Goal: Task Accomplishment & Management: Manage account settings

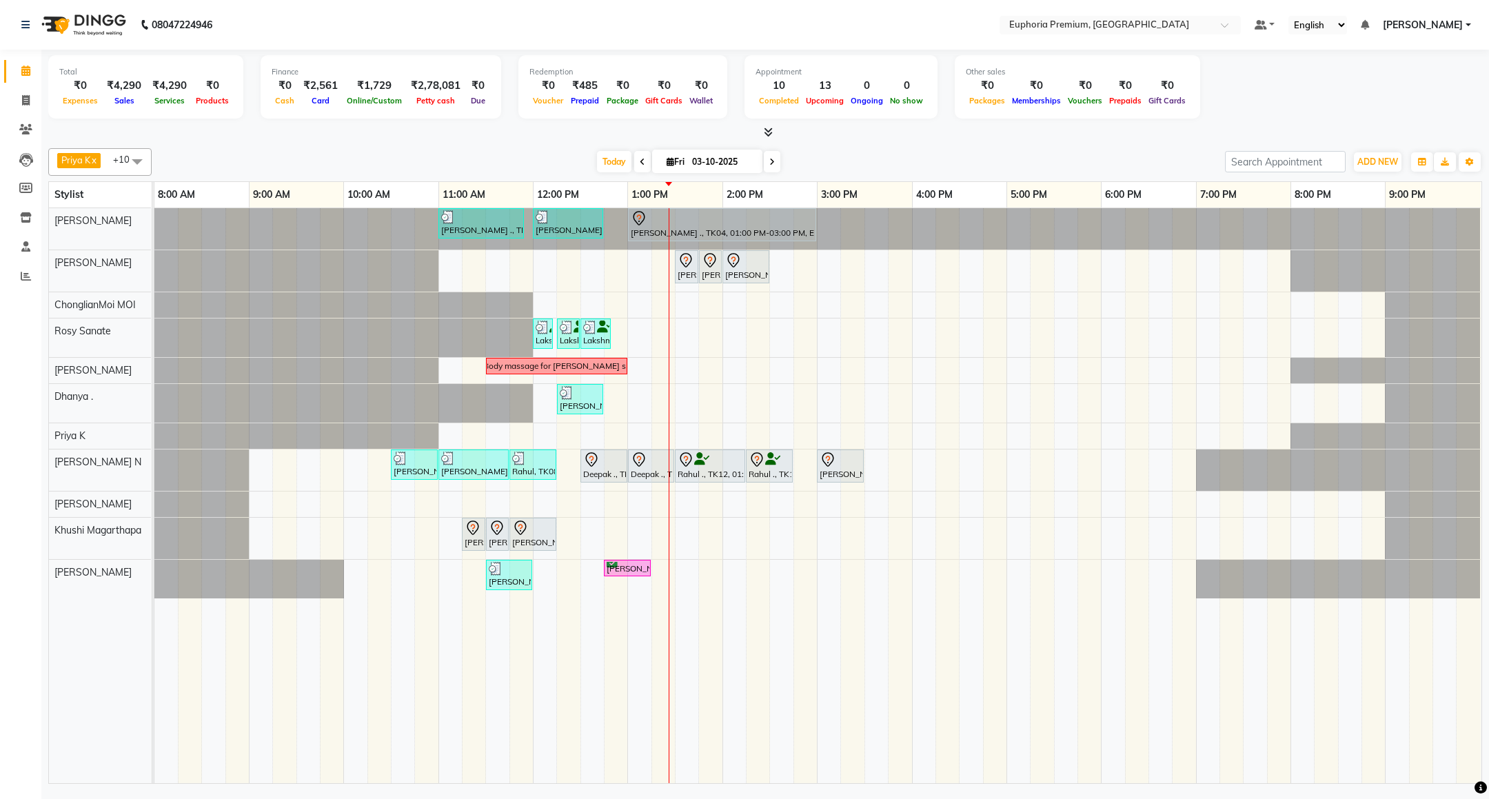
click at [1434, 28] on span "[PERSON_NAME]" at bounding box center [1423, 25] width 80 height 14
click at [1407, 93] on link "Sign out" at bounding box center [1401, 94] width 126 height 21
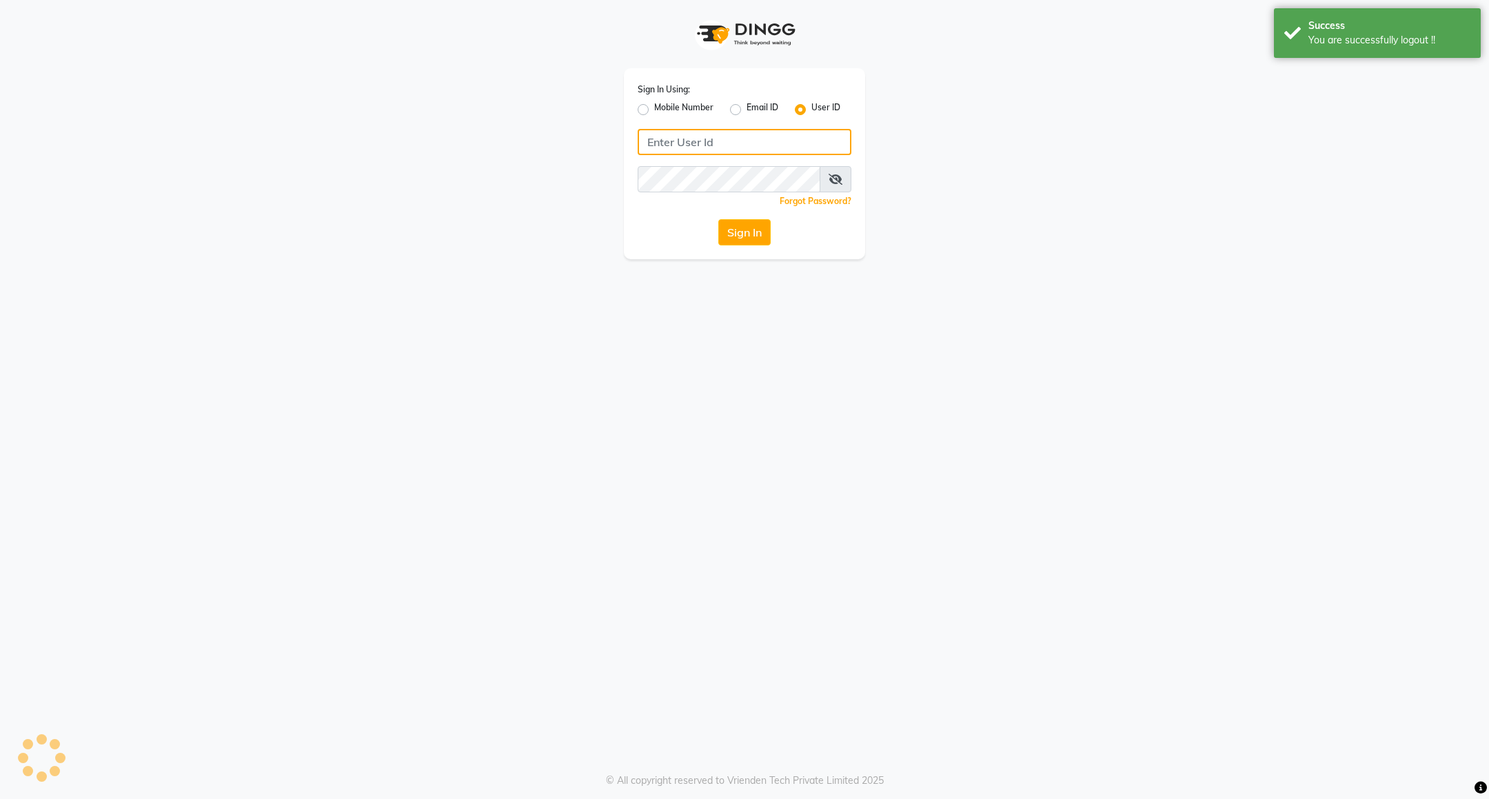
type input "7760179992"
click at [689, 104] on label "Mobile Number" at bounding box center [683, 109] width 59 height 17
click at [663, 104] on input "Mobile Number" at bounding box center [658, 105] width 9 height 9
radio input "true"
radio input "false"
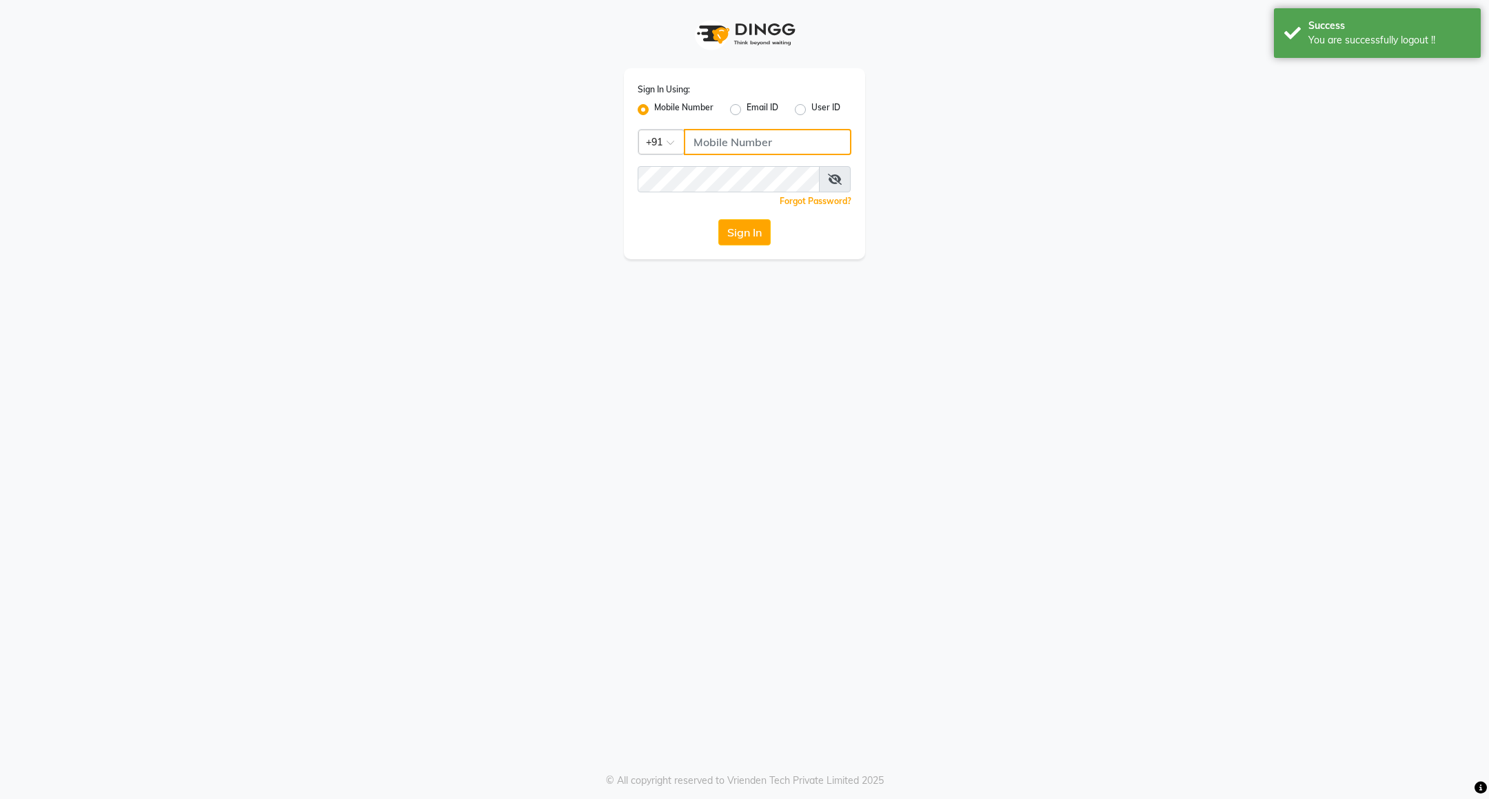
click at [726, 132] on input "Username" at bounding box center [768, 142] width 168 height 26
type input "8884568139"
click at [745, 221] on button "Sign In" at bounding box center [744, 232] width 52 height 26
